Goal: Task Accomplishment & Management: Use online tool/utility

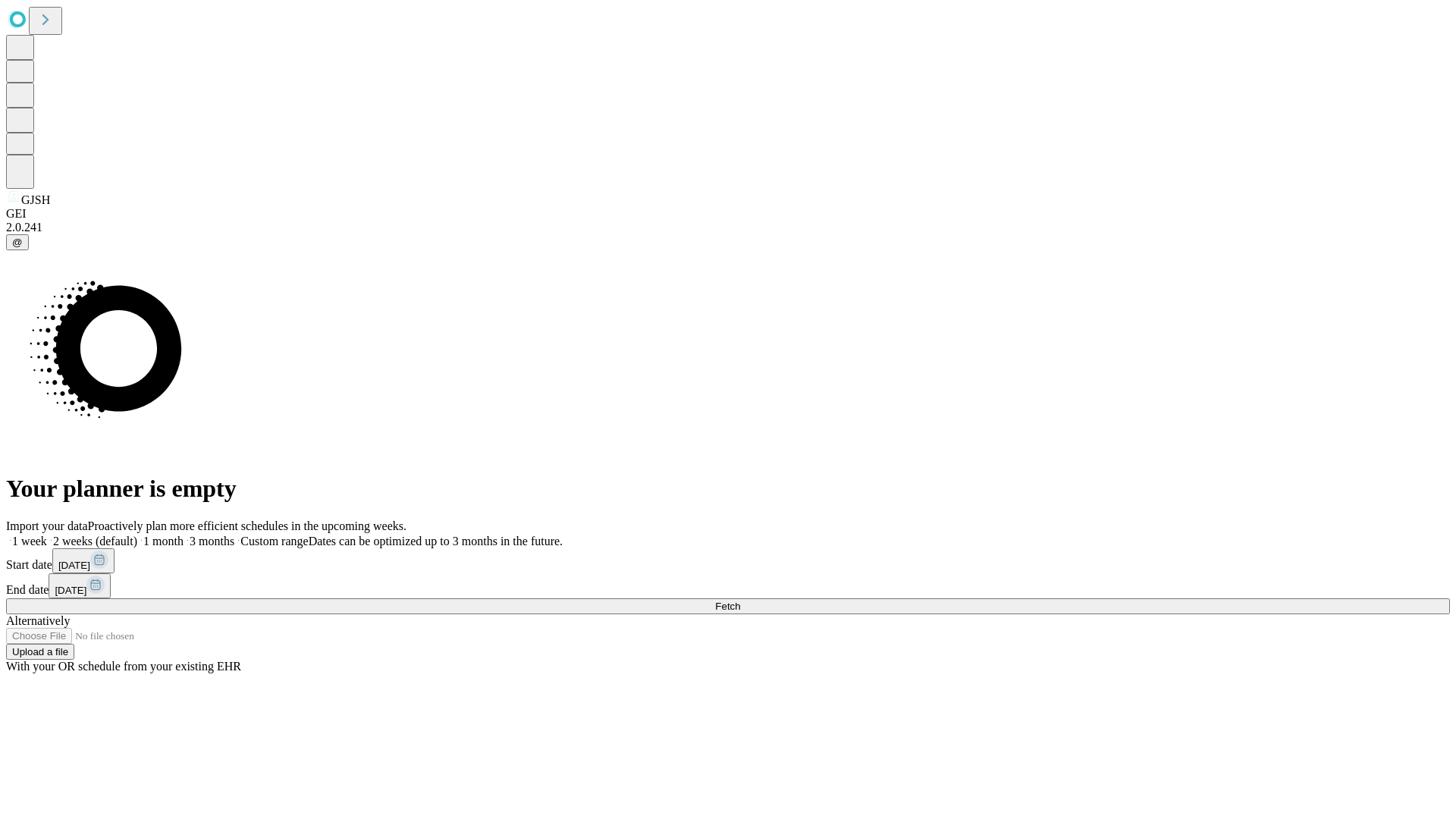
click at [740, 601] on span "Fetch" at bounding box center [727, 606] width 25 height 11
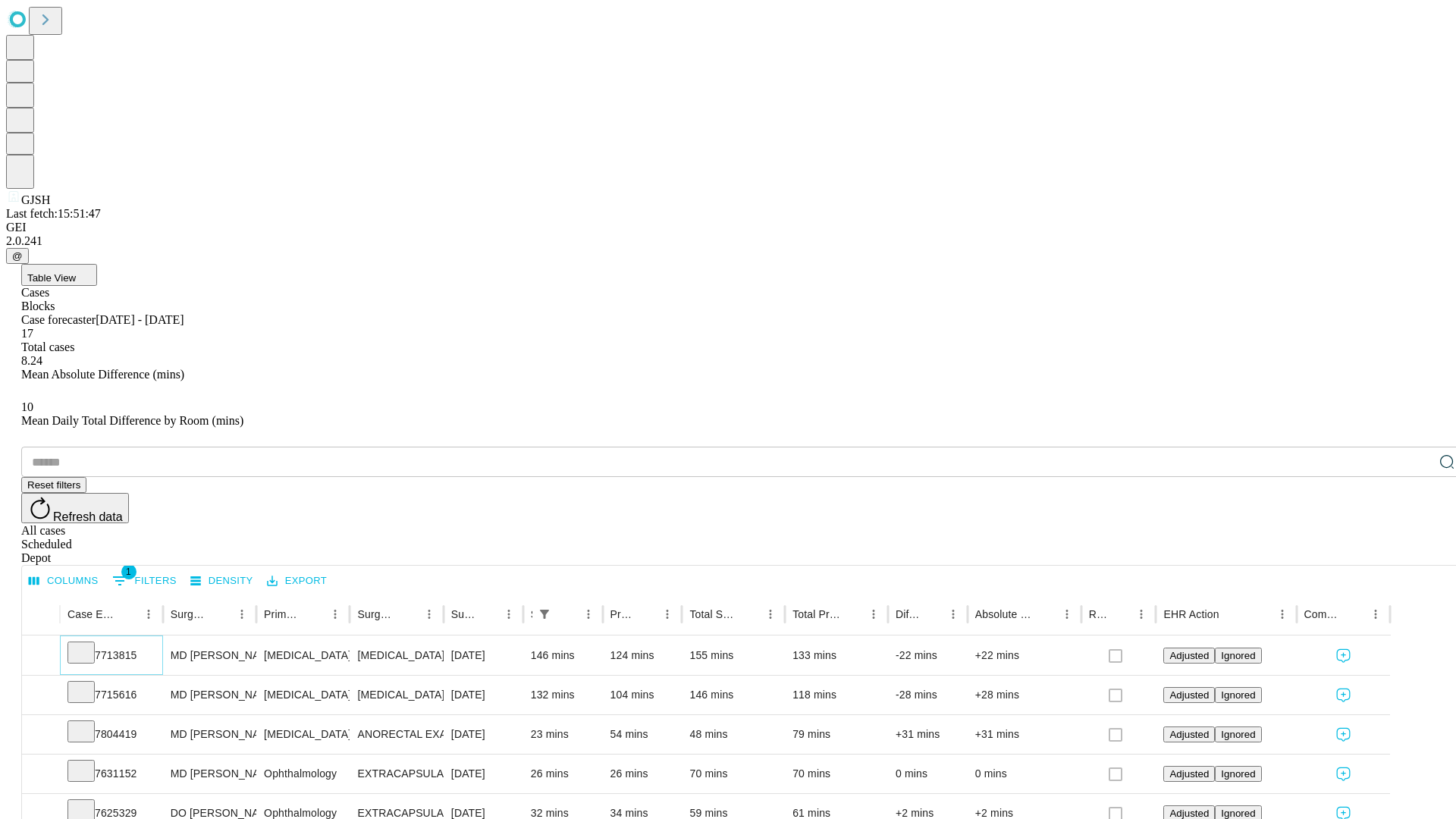
click at [88, 644] on icon at bounding box center [81, 652] width 15 height 15
